Goal: Task Accomplishment & Management: Understand process/instructions

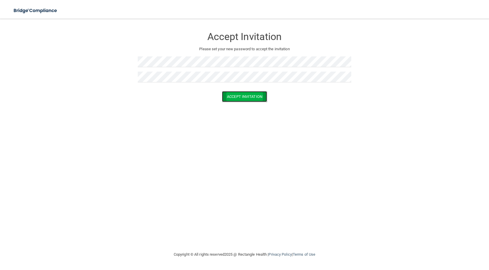
click at [234, 92] on button "Accept Invitation" at bounding box center [244, 96] width 45 height 11
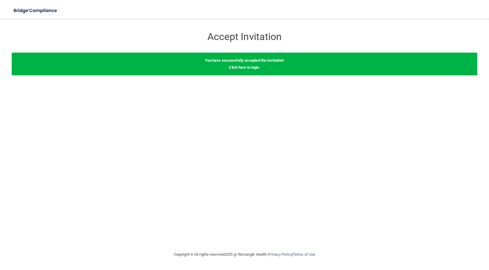
click at [197, 63] on div "You have successfully accepted the invitation! Click here to login ." at bounding box center [244, 64] width 465 height 23
click at [234, 67] on link "Click here to login" at bounding box center [243, 67] width 30 height 4
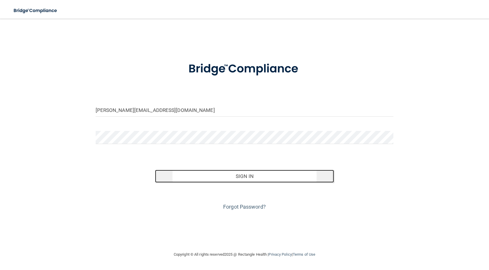
click at [234, 176] on button "Sign In" at bounding box center [244, 176] width 179 height 13
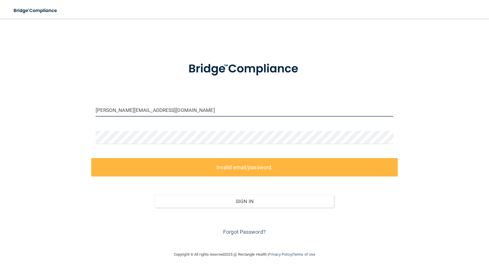
click at [138, 110] on input "[PERSON_NAME][EMAIL_ADDRESS][DOMAIN_NAME]" at bounding box center [245, 109] width 298 height 13
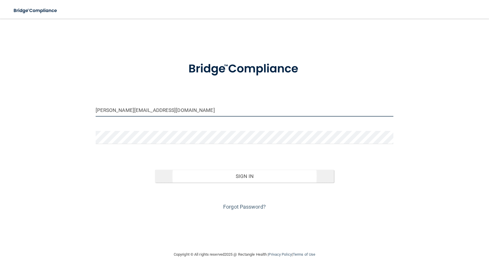
type input "[PERSON_NAME][EMAIL_ADDRESS][DOMAIN_NAME]"
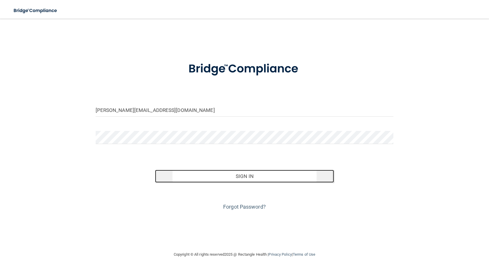
click at [234, 175] on button "Sign In" at bounding box center [244, 176] width 179 height 13
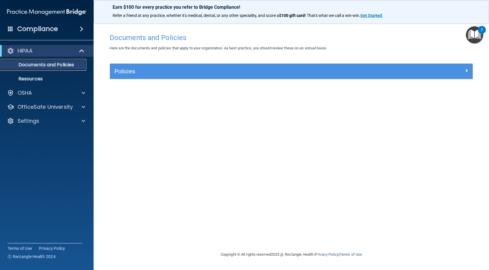
click at [59, 63] on p "Documents and Policies" at bounding box center [44, 65] width 80 height 6
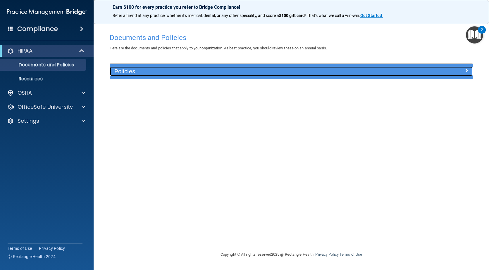
click at [234, 70] on span at bounding box center [466, 70] width 4 height 7
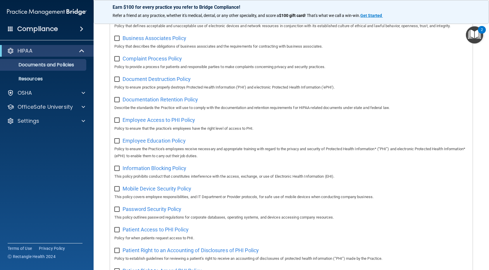
scroll to position [58, 0]
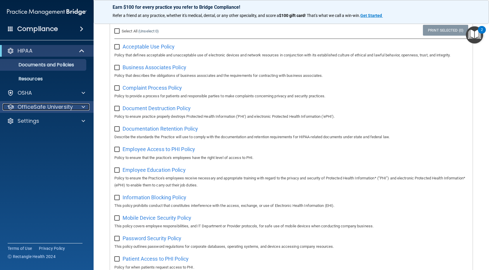
click at [53, 106] on p "OfficeSafe University" at bounding box center [45, 106] width 55 height 7
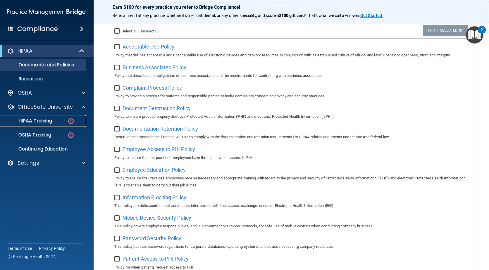
click at [44, 119] on p "HIPAA Training" at bounding box center [28, 121] width 48 height 6
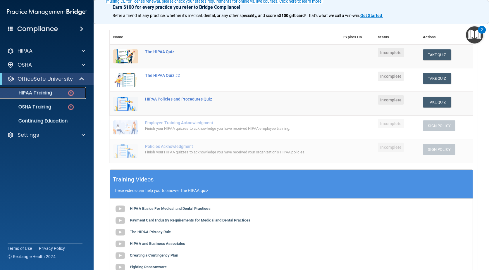
scroll to position [144, 0]
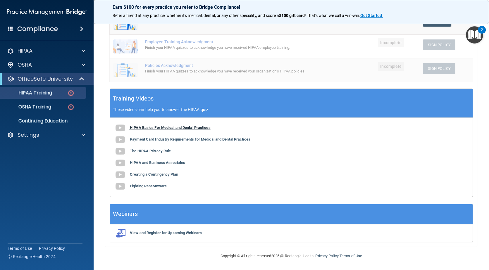
click at [120, 127] on img at bounding box center [120, 128] width 12 height 12
